Goal: Task Accomplishment & Management: Use online tool/utility

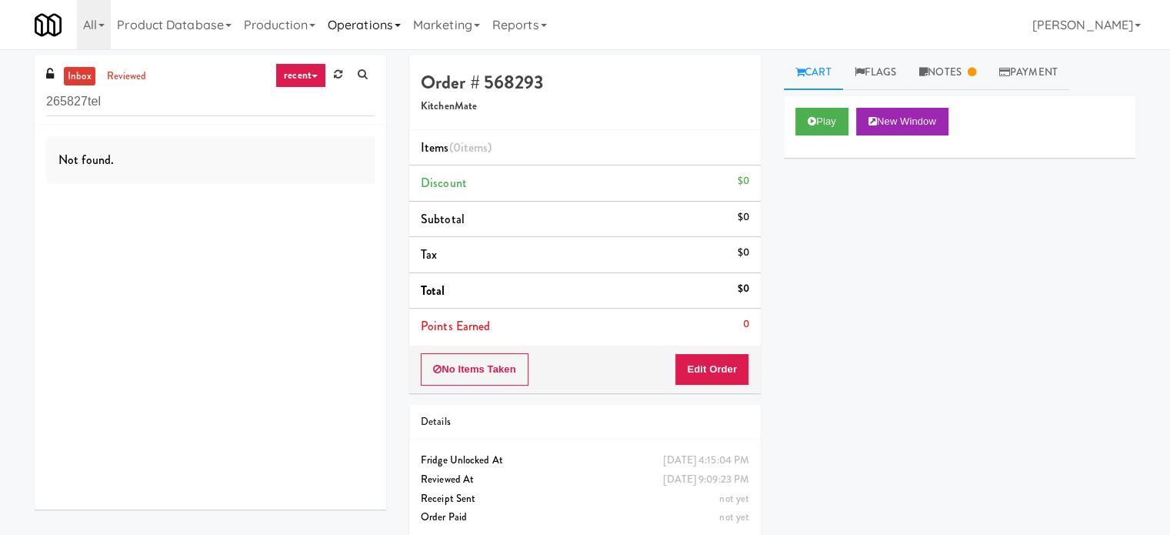
click at [372, 23] on link "Operations" at bounding box center [364, 24] width 85 height 49
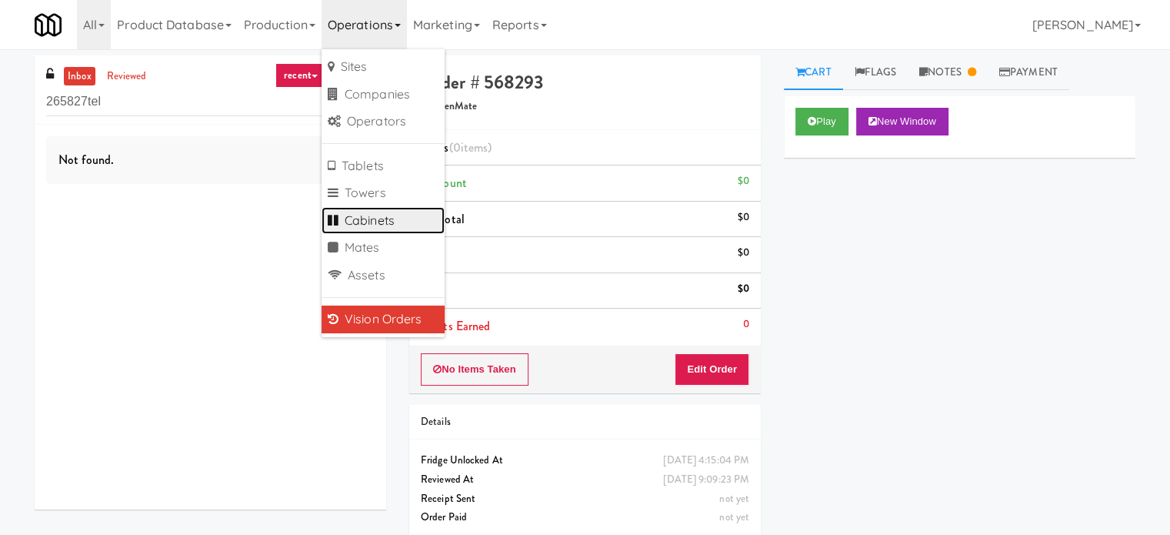
click at [367, 224] on link "Cabinets" at bounding box center [383, 221] width 123 height 28
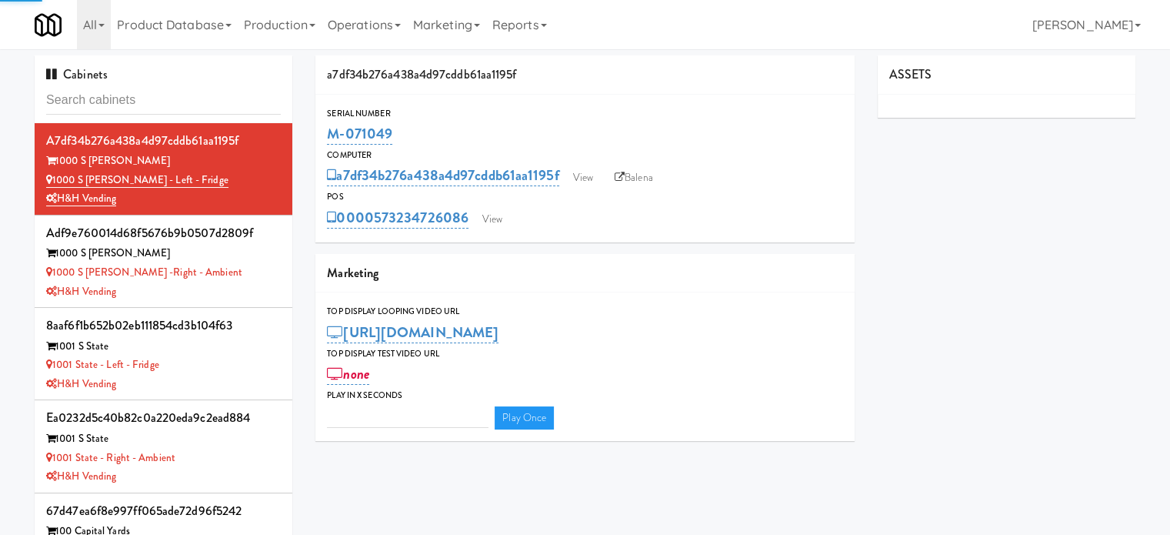
type input "3"
click at [142, 104] on input "text" at bounding box center [163, 100] width 235 height 28
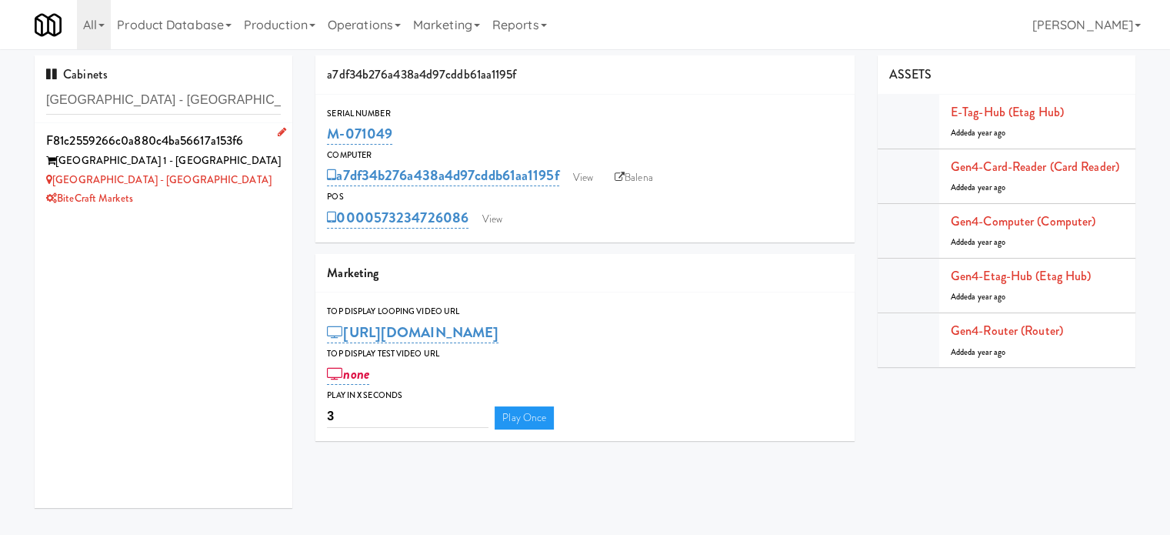
type input "[GEOGRAPHIC_DATA] - [GEOGRAPHIC_DATA]"
click at [236, 175] on div "[GEOGRAPHIC_DATA] - [GEOGRAPHIC_DATA]" at bounding box center [163, 180] width 235 height 19
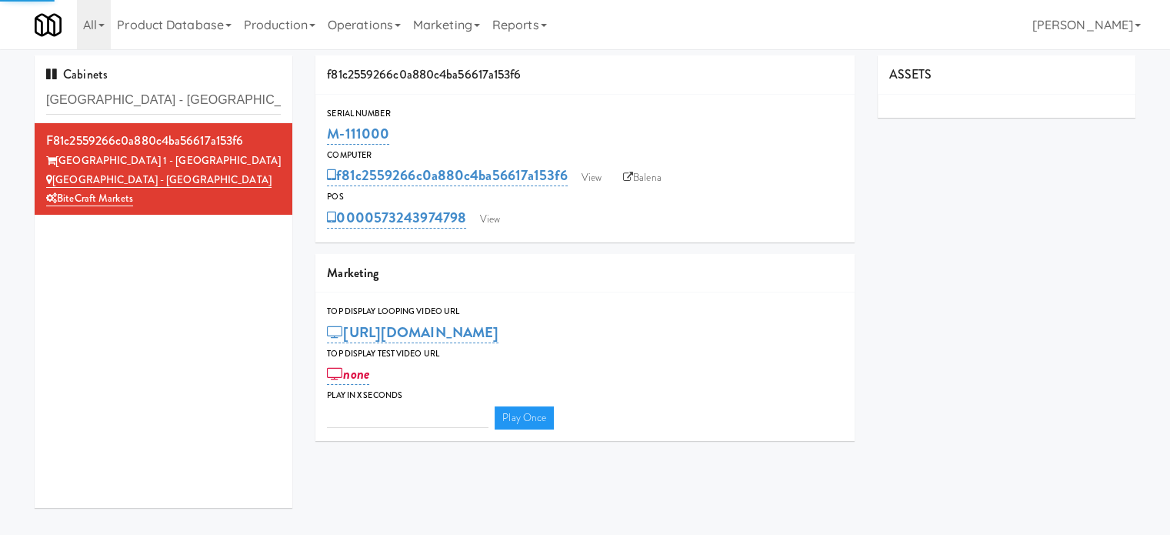
type input "3"
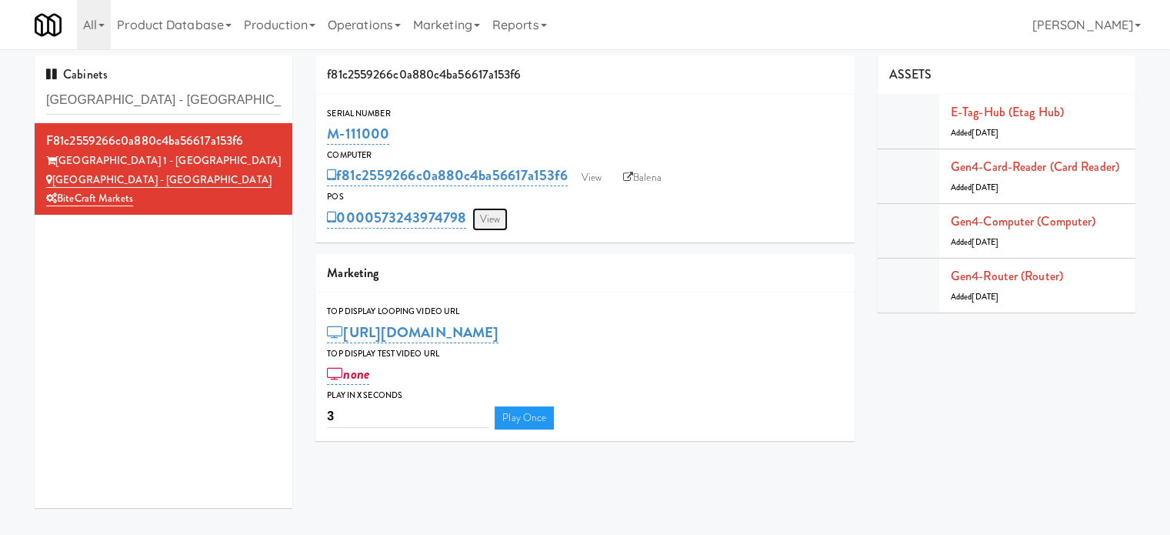
click at [492, 221] on link "View" at bounding box center [489, 219] width 35 height 23
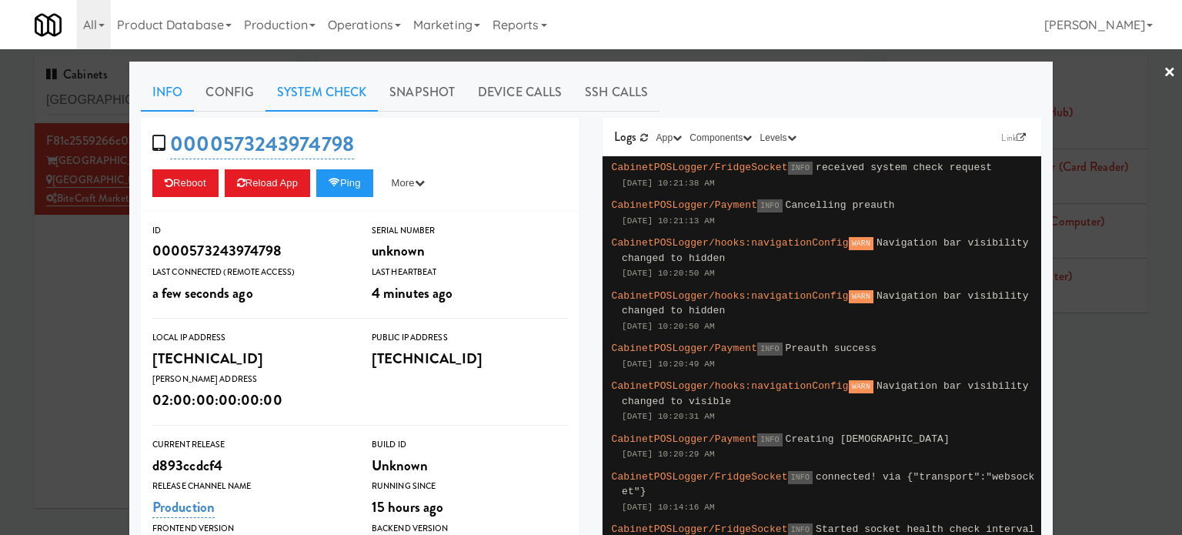
click at [292, 91] on link "System Check" at bounding box center [321, 92] width 112 height 38
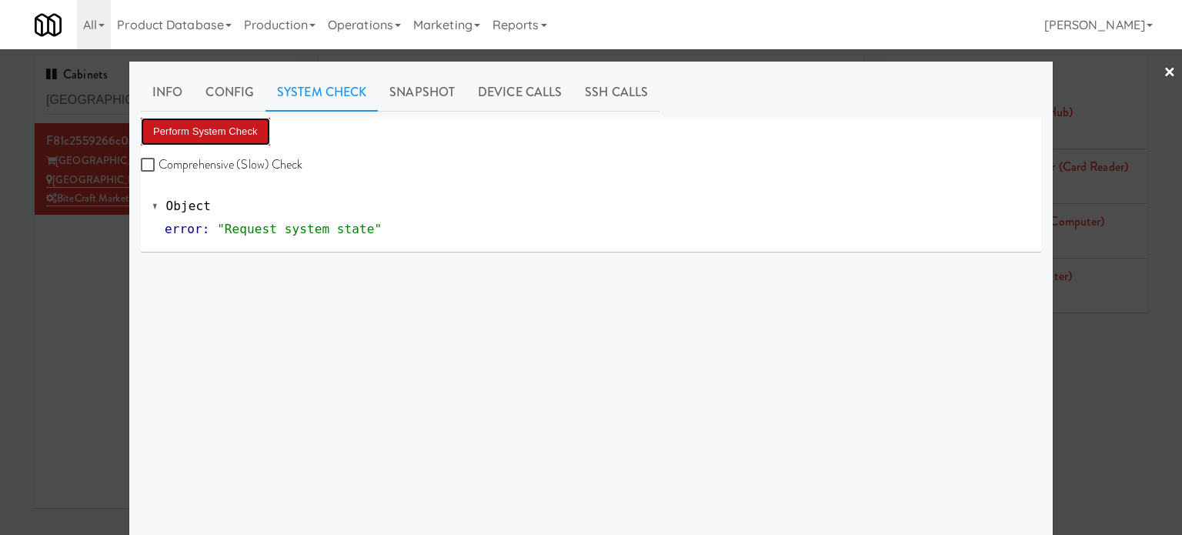
click at [222, 129] on button "Perform System Check" at bounding box center [205, 132] width 129 height 28
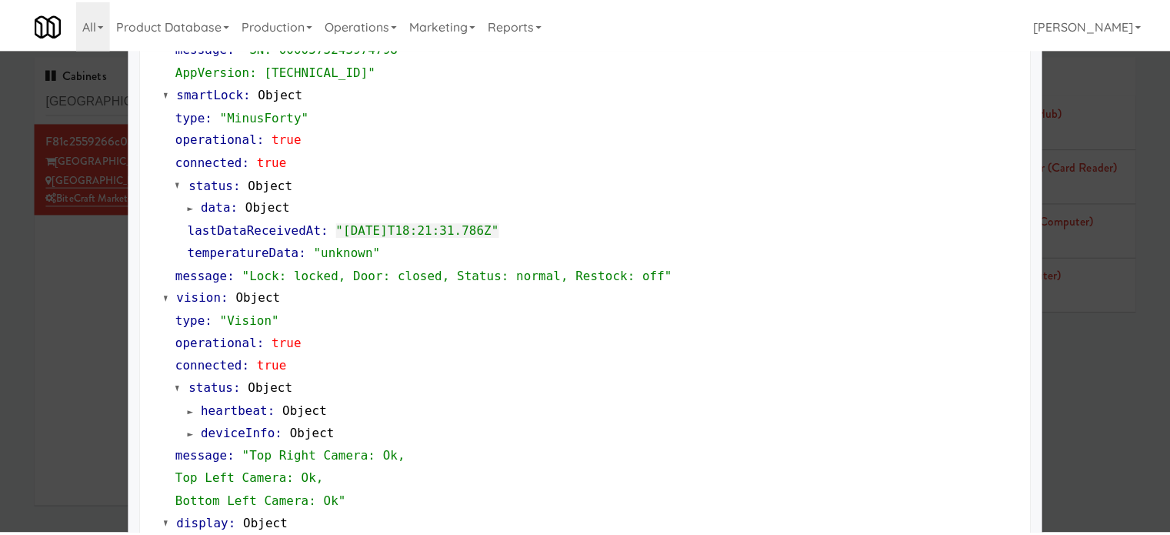
scroll to position [682, 0]
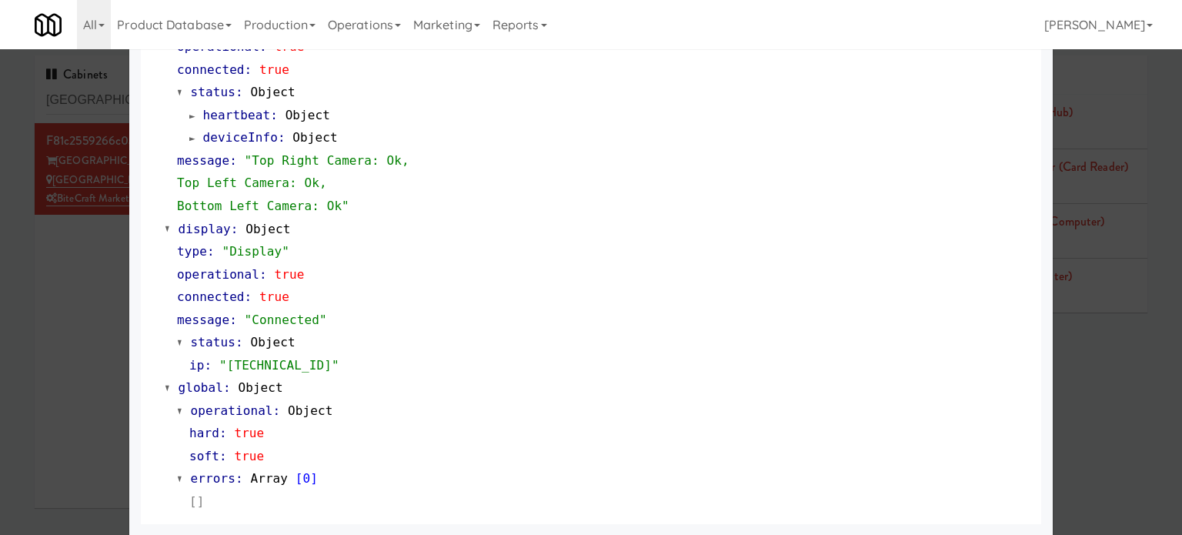
drag, startPoint x: 83, startPoint y: 315, endPoint x: 142, endPoint y: 226, distance: 106.1
click at [83, 314] on div at bounding box center [591, 267] width 1182 height 535
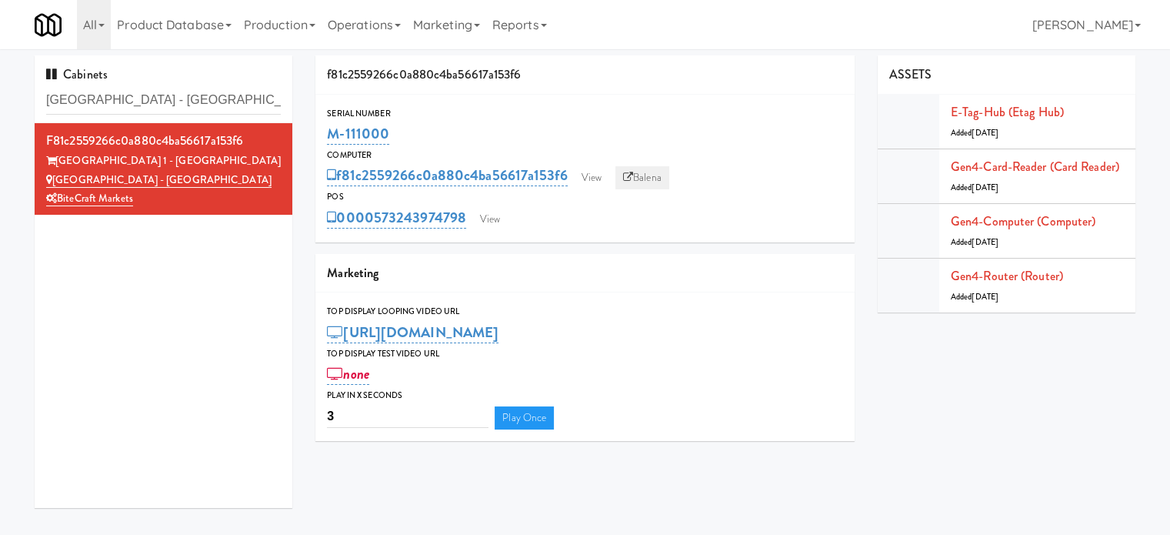
click at [644, 180] on link "Balena" at bounding box center [643, 177] width 54 height 23
drag, startPoint x: 389, startPoint y: 132, endPoint x: 331, endPoint y: 135, distance: 58.6
click at [331, 135] on div "M-111000" at bounding box center [585, 134] width 516 height 26
copy link "M-111000"
